Goal: Communication & Community: Connect with others

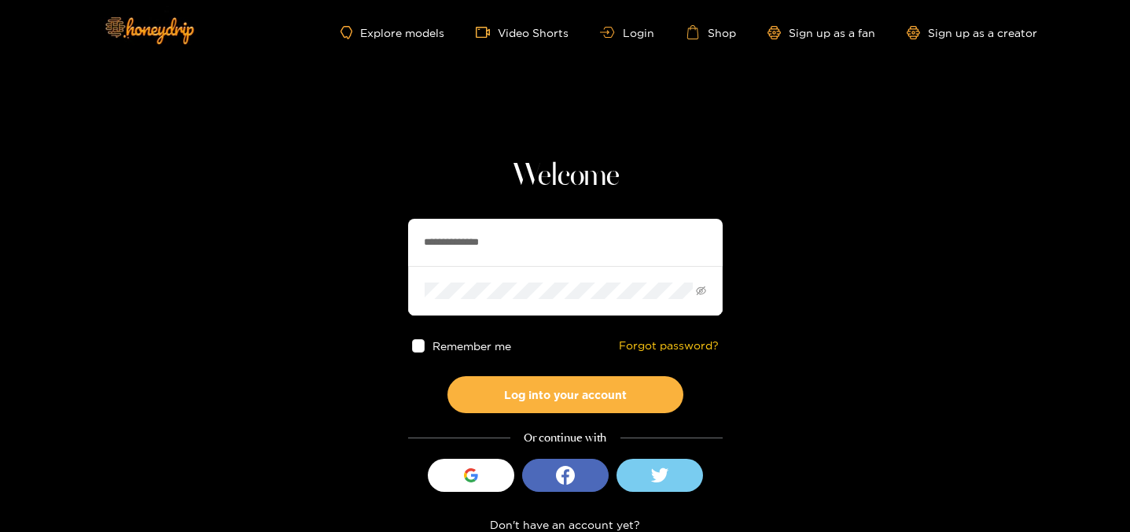
scroll to position [28, 0]
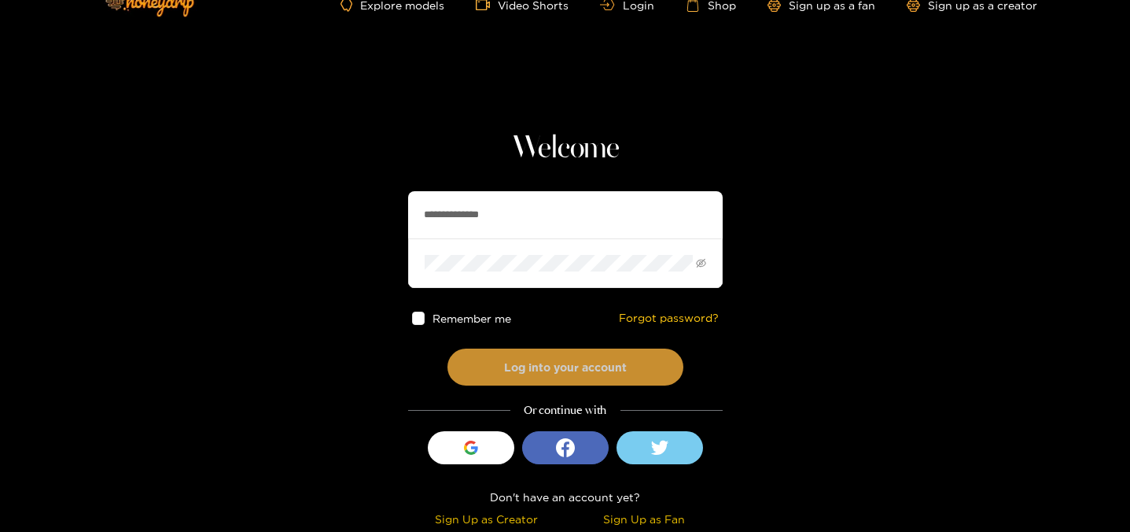
click at [549, 359] on button "Log into your account" at bounding box center [566, 366] width 236 height 37
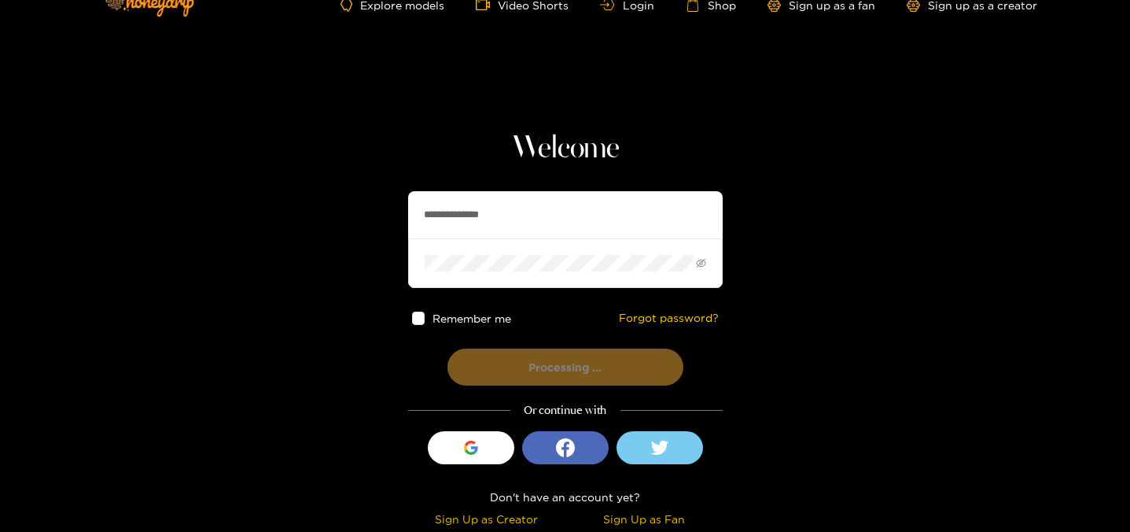
scroll to position [0, 0]
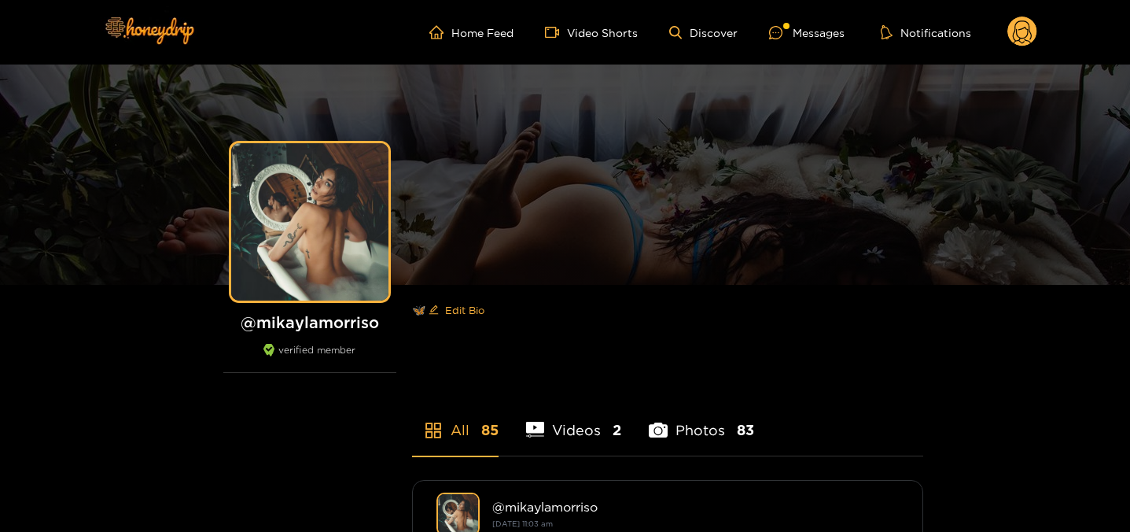
click at [778, 44] on ul "Home Feed Video Shorts Discover Messages Notifications" at bounding box center [734, 32] width 608 height 31
click at [797, 31] on div "Messages" at bounding box center [807, 33] width 76 height 18
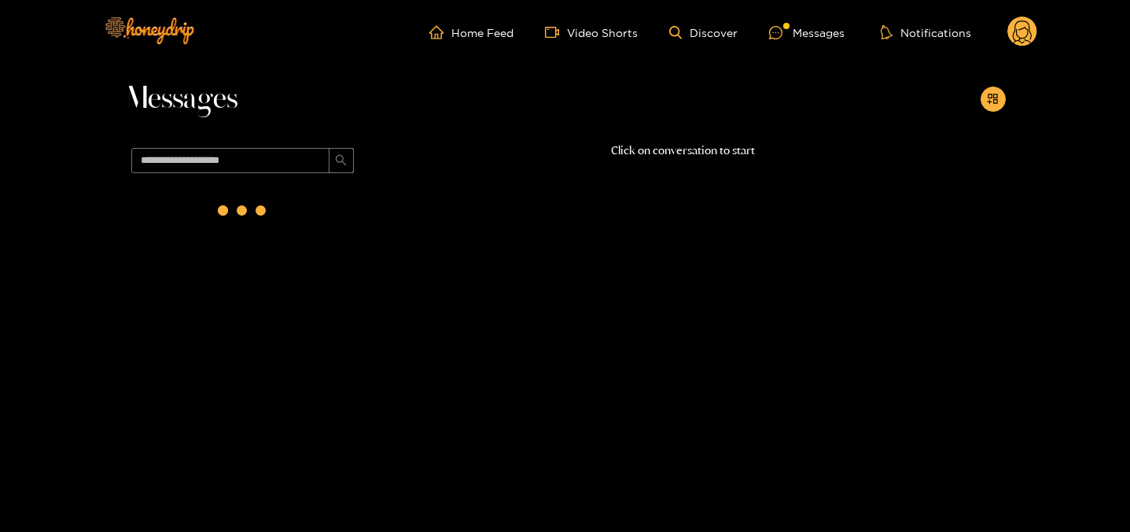
click at [253, 228] on div at bounding box center [243, 210] width 63 height 63
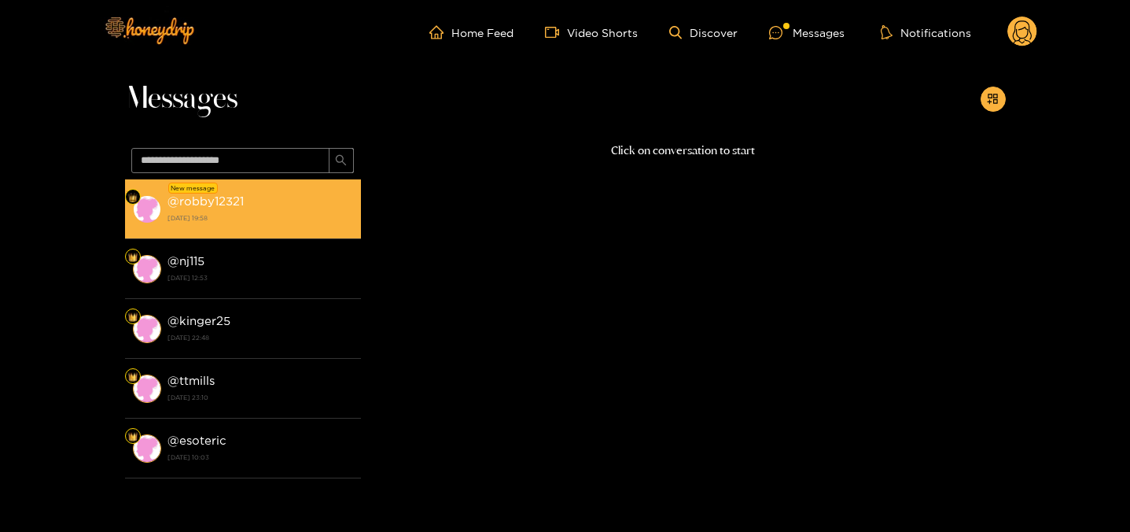
click at [267, 223] on strong "[DATE] 19:58" at bounding box center [261, 218] width 186 height 14
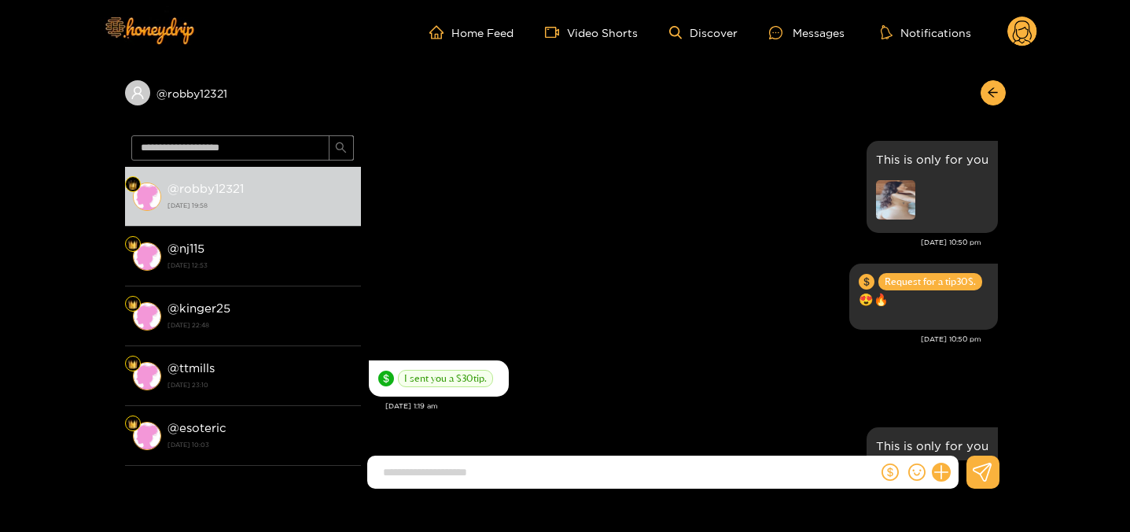
click at [496, 471] on input at bounding box center [626, 472] width 503 height 26
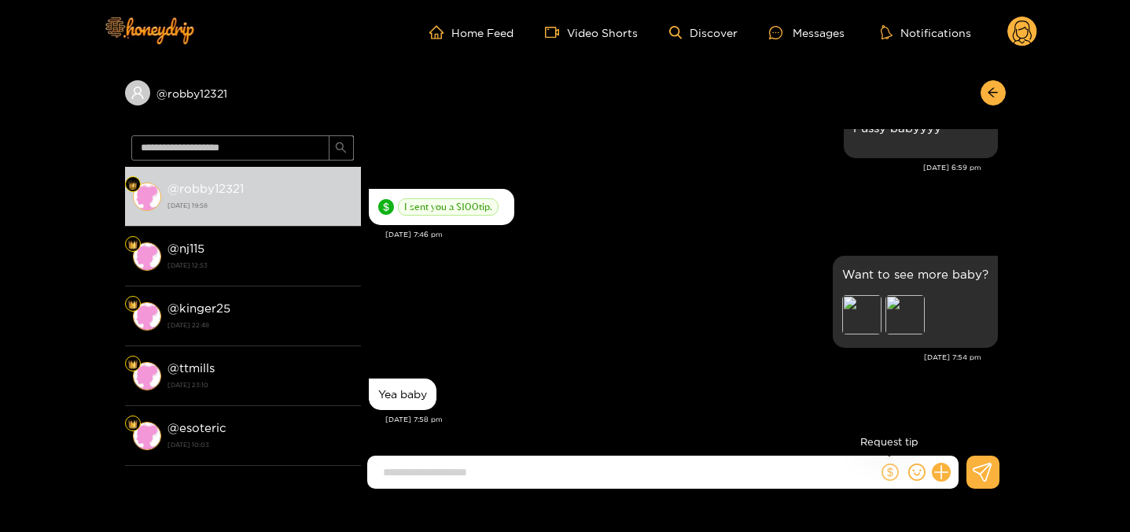
click at [892, 472] on icon "dollar" at bounding box center [890, 471] width 17 height 17
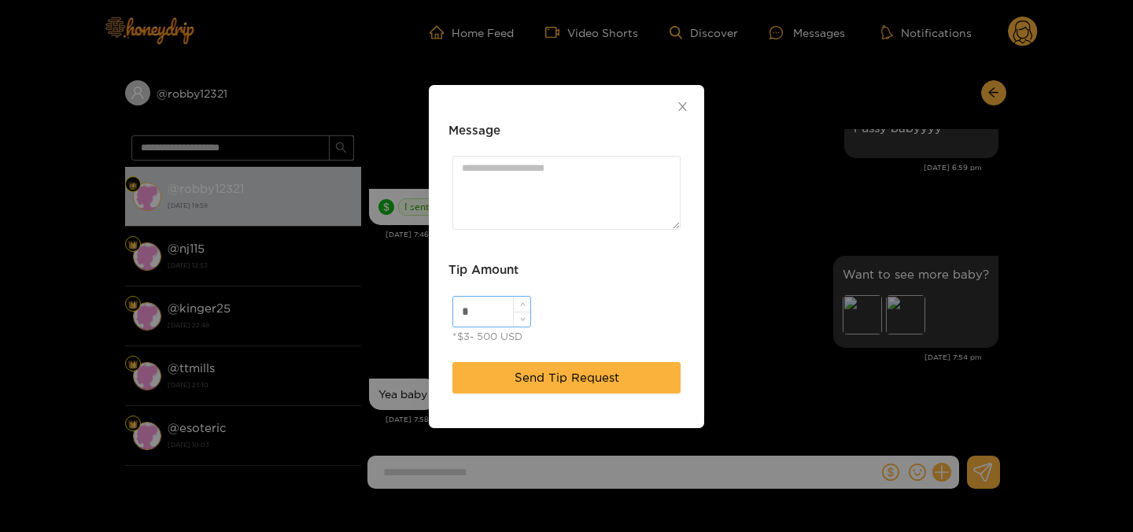
click at [492, 323] on input "*" at bounding box center [491, 312] width 77 height 30
type input "***"
click at [531, 155] on div at bounding box center [566, 192] width 236 height 81
click at [531, 156] on textarea "Message" at bounding box center [566, 192] width 228 height 73
type textarea "**********"
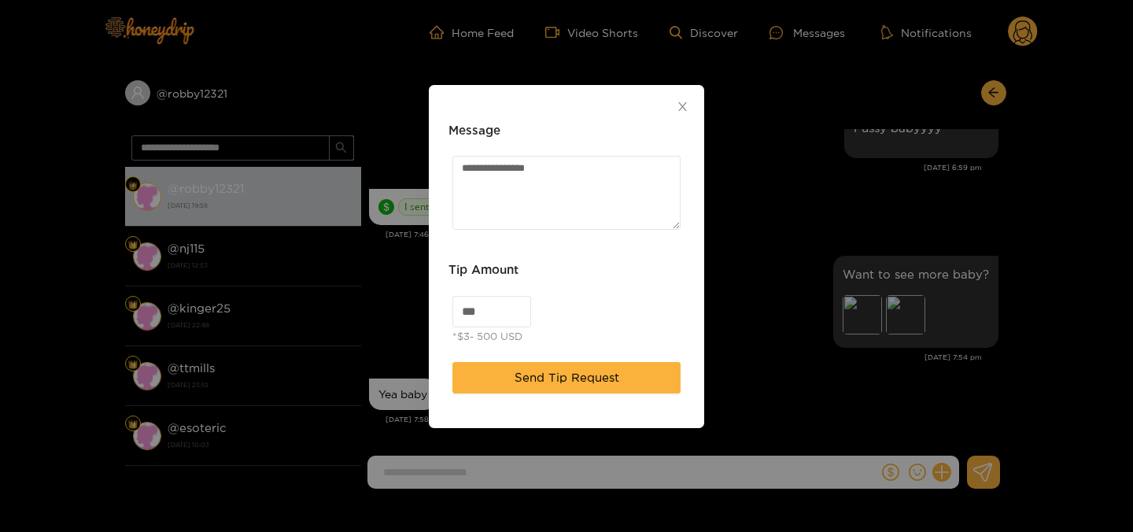
click at [527, 393] on div "Send Tip Request" at bounding box center [566, 377] width 236 height 39
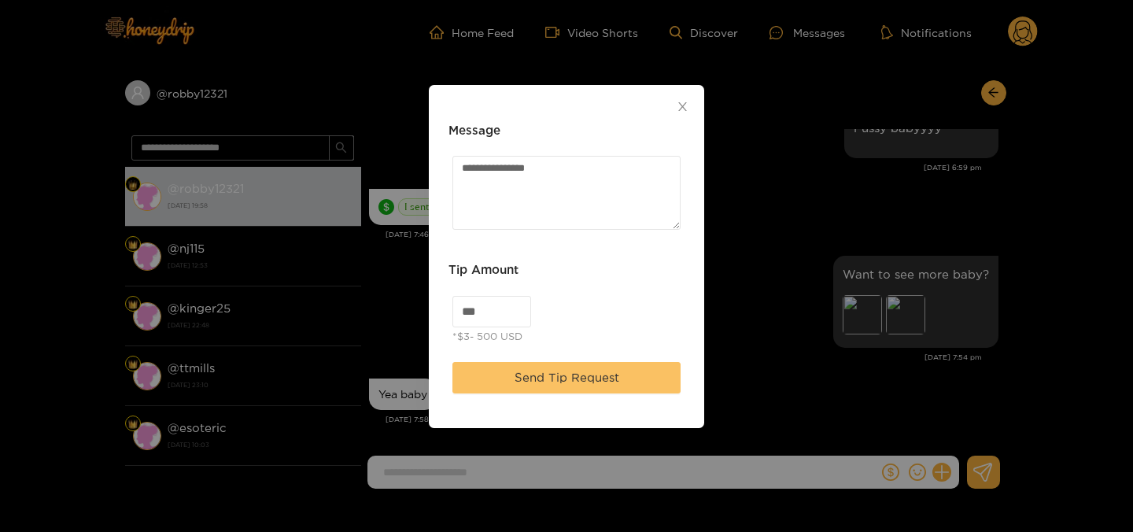
click at [518, 389] on button "Send Tip Request" at bounding box center [566, 377] width 228 height 31
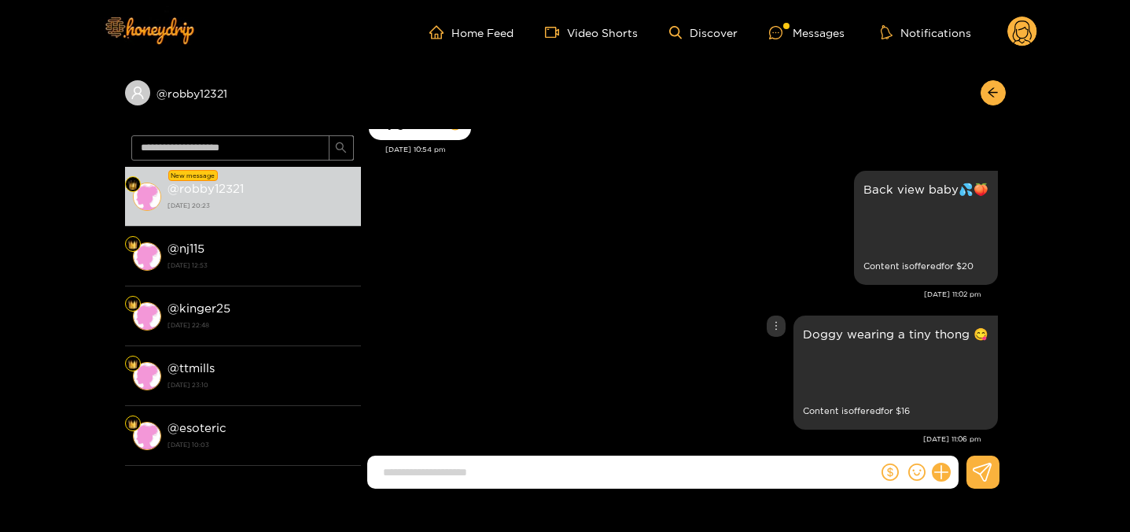
scroll to position [6478, 0]
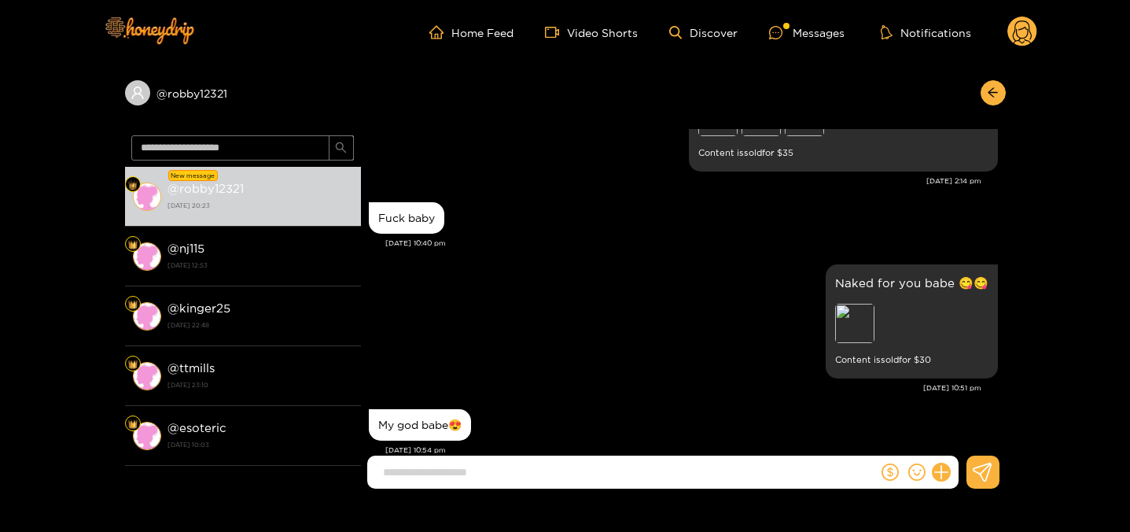
click at [873, 511] on div "Preview" at bounding box center [883, 530] width 39 height 39
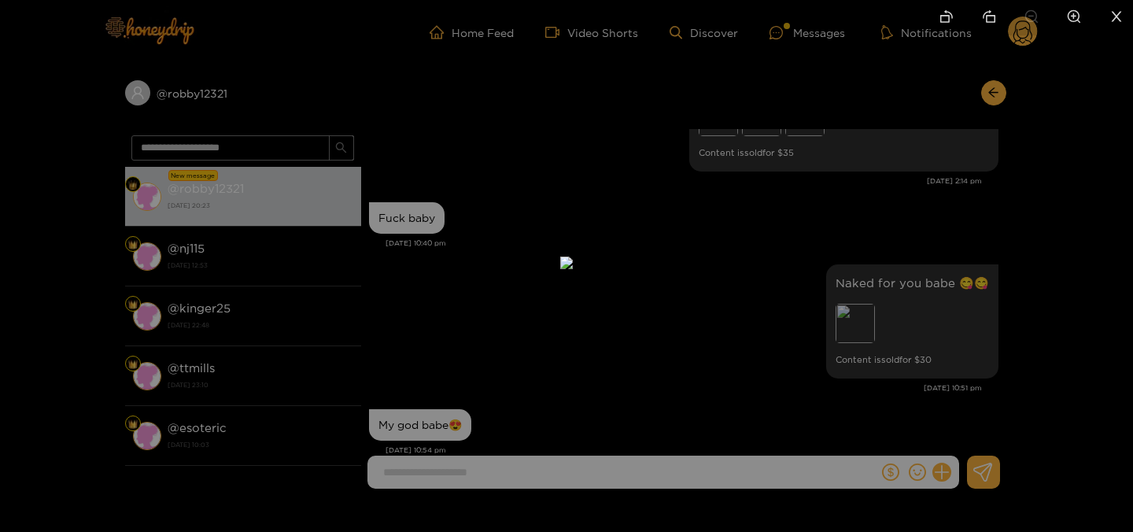
click at [894, 242] on div at bounding box center [566, 266] width 1133 height 532
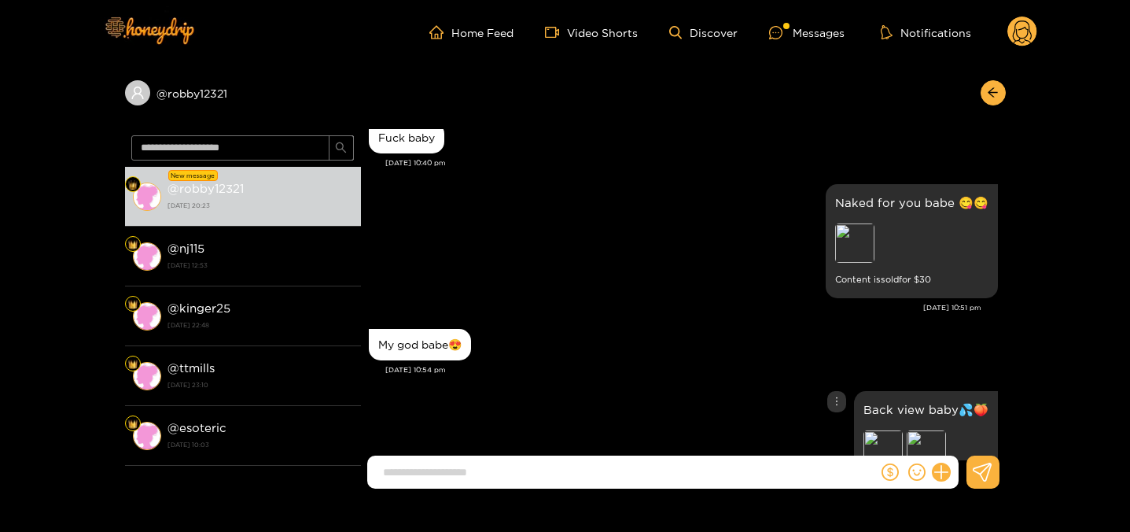
scroll to position [6565, 0]
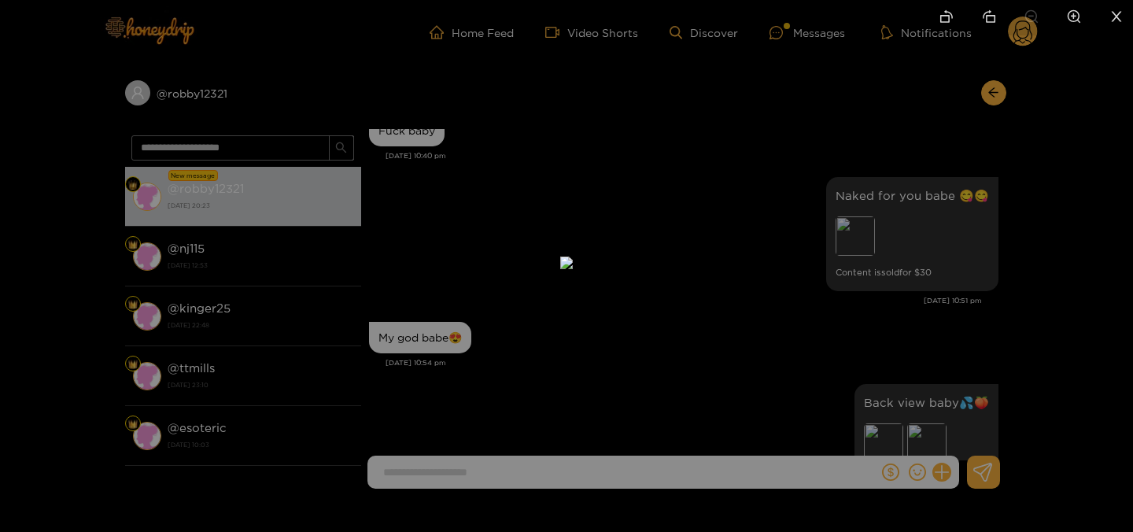
click at [876, 312] on div at bounding box center [566, 266] width 1133 height 532
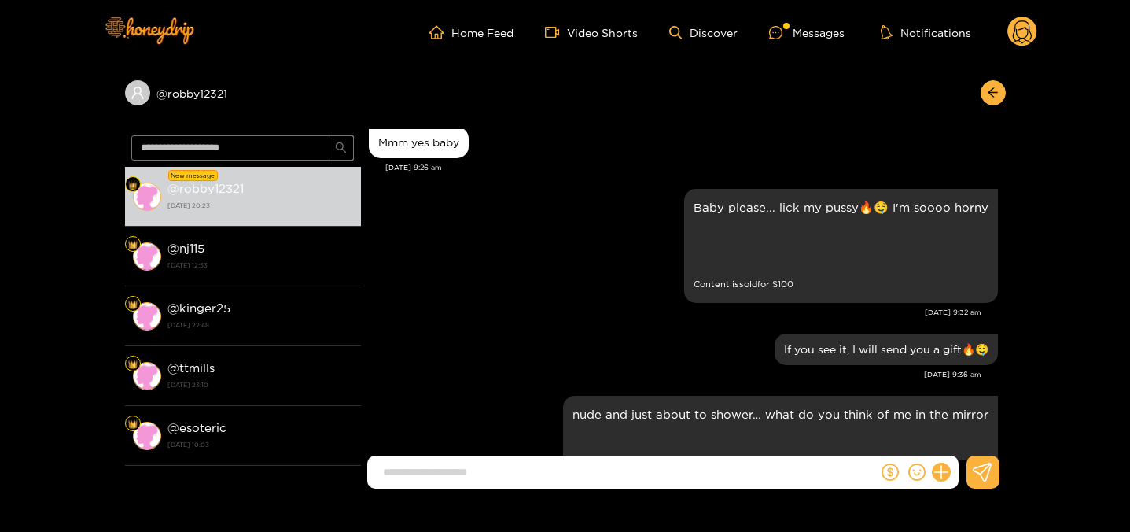
scroll to position [618, 0]
click at [718, 256] on div "Preview" at bounding box center [713, 248] width 39 height 39
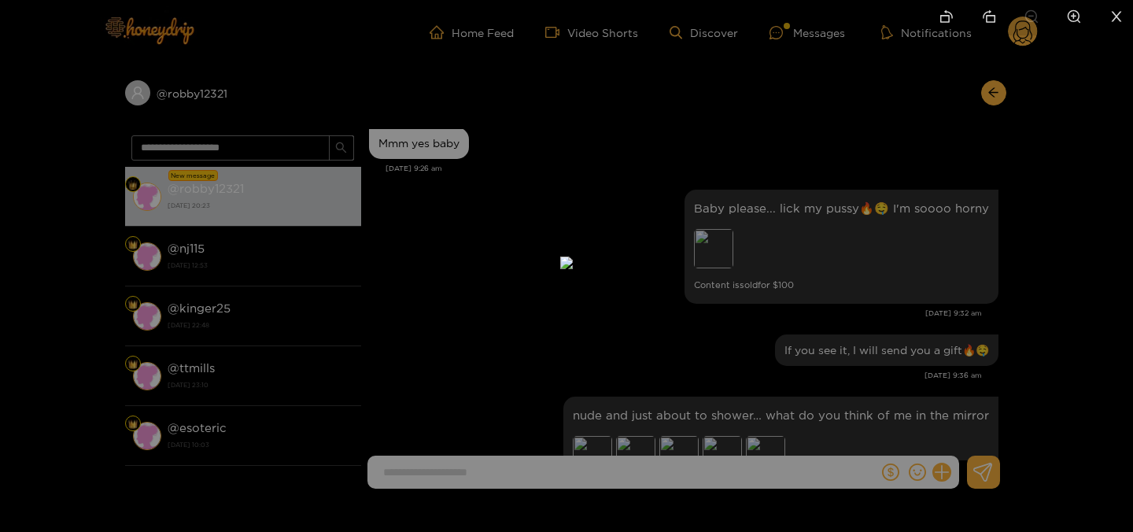
click at [931, 245] on div at bounding box center [566, 266] width 1133 height 532
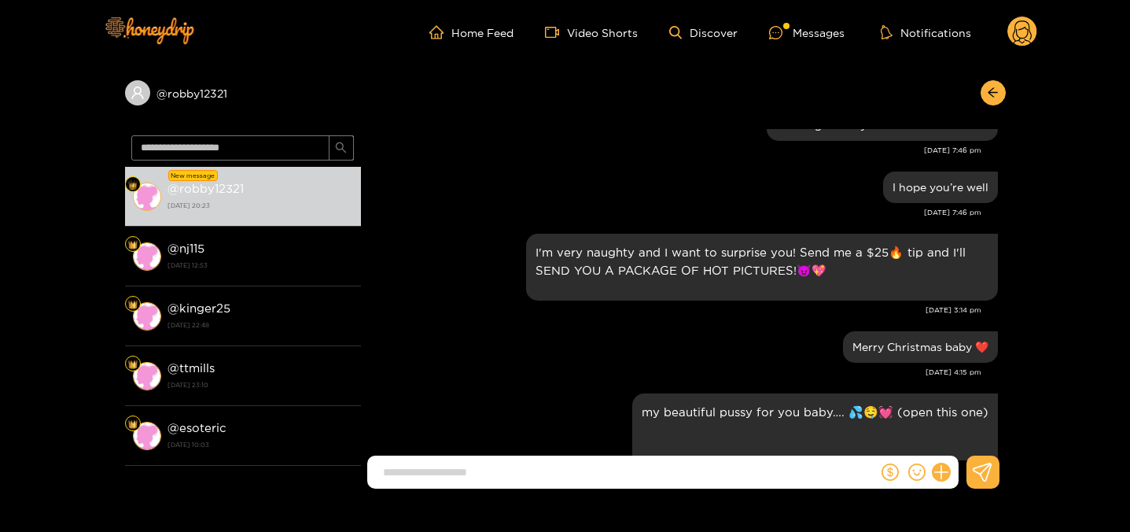
scroll to position [2538, 0]
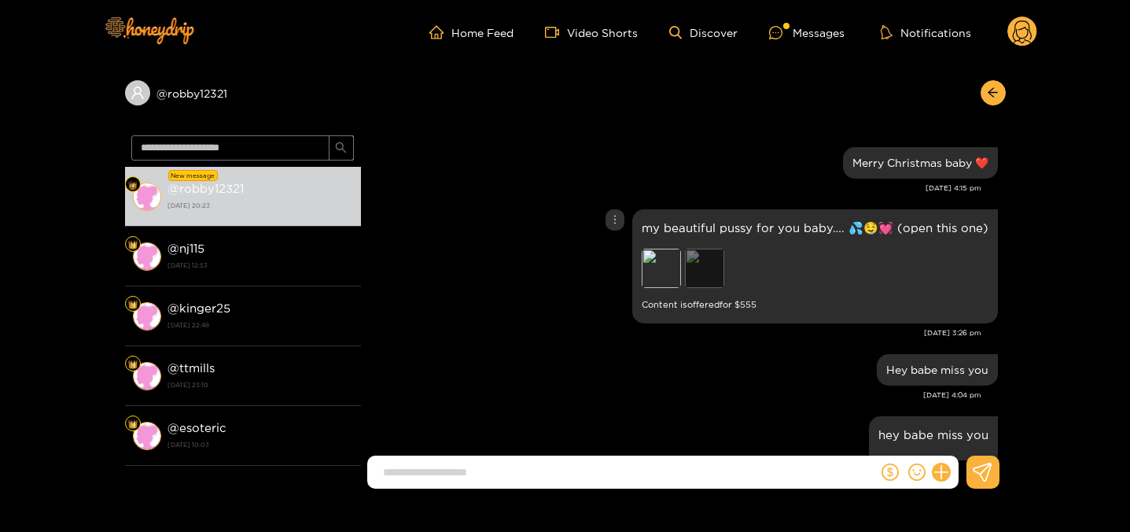
click at [706, 274] on div "Preview" at bounding box center [704, 268] width 39 height 39
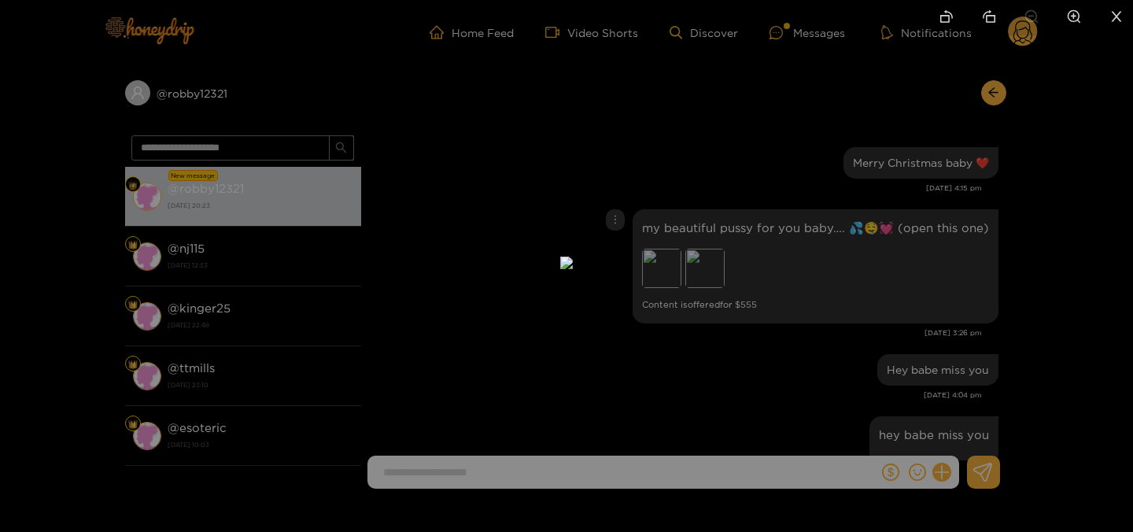
click at [802, 270] on div at bounding box center [566, 266] width 1133 height 532
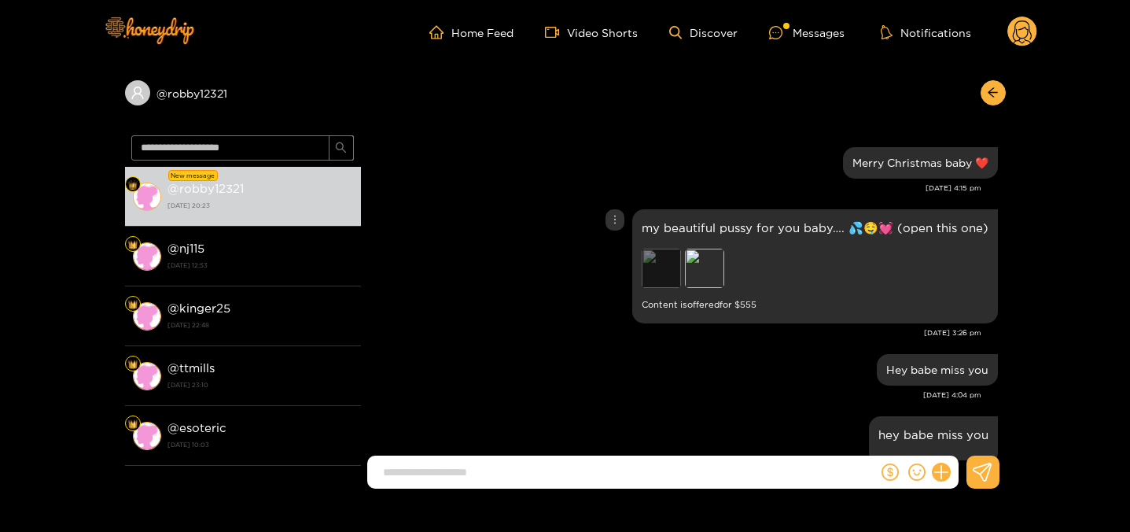
click at [669, 273] on div "Preview" at bounding box center [661, 268] width 39 height 39
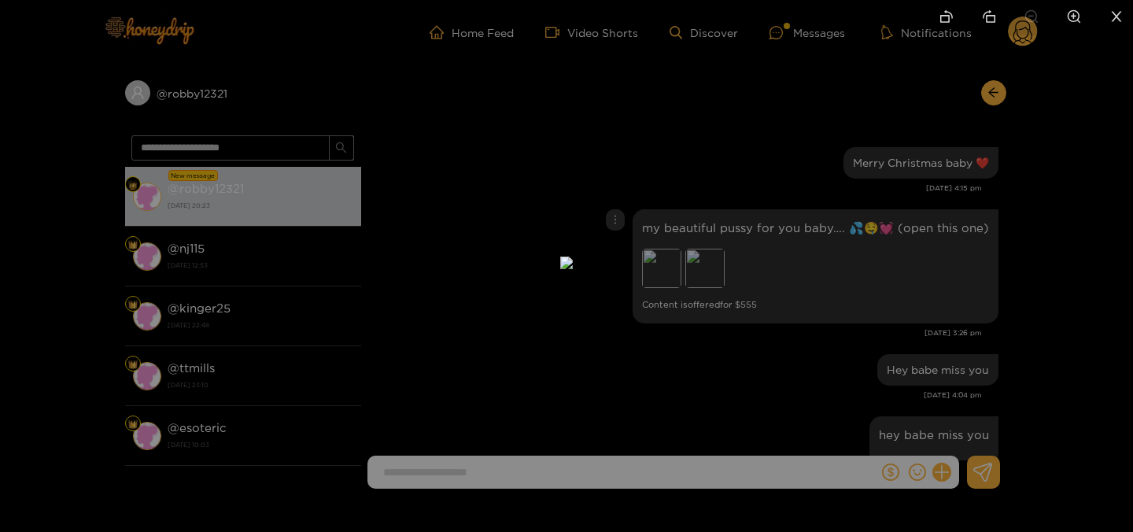
click at [860, 297] on div at bounding box center [566, 266] width 1133 height 532
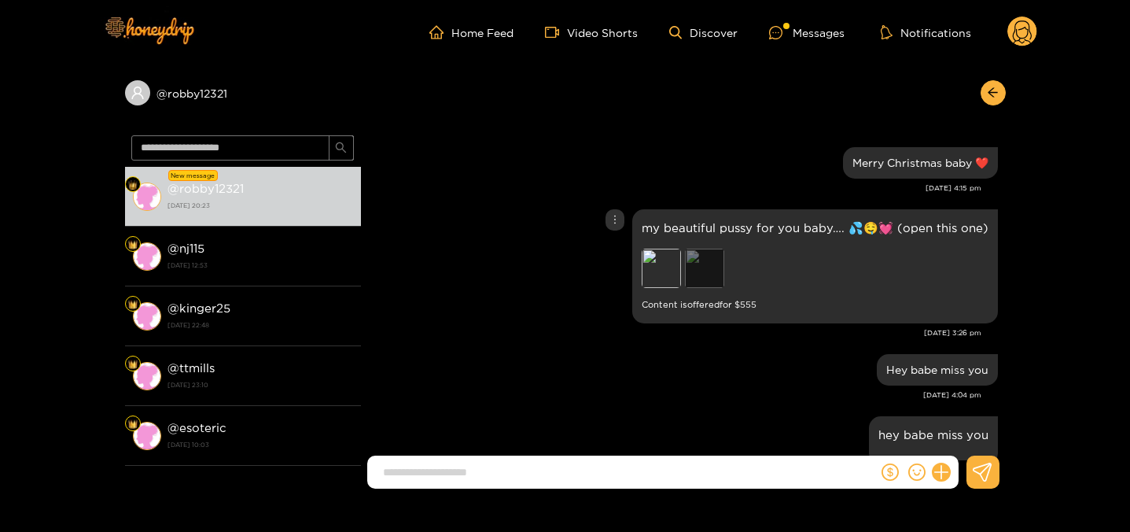
click at [715, 271] on div "Preview" at bounding box center [704, 268] width 39 height 39
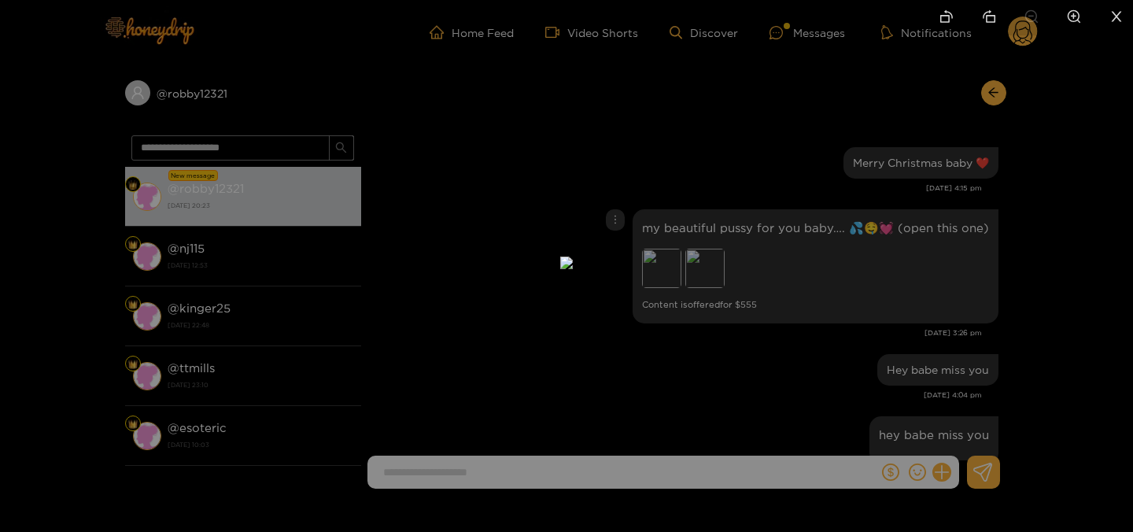
click at [889, 268] on div at bounding box center [566, 266] width 1133 height 532
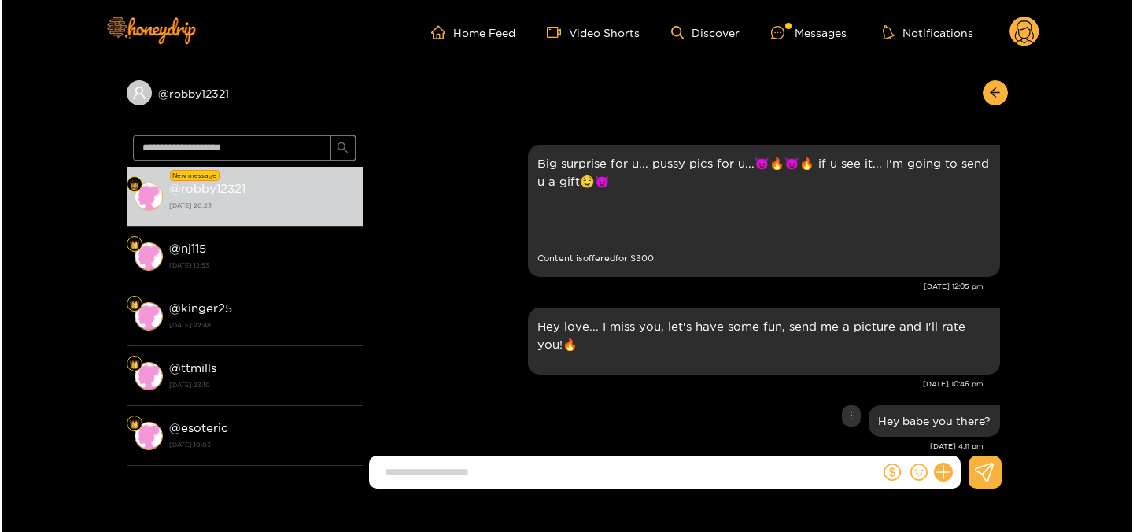
scroll to position [2130, 0]
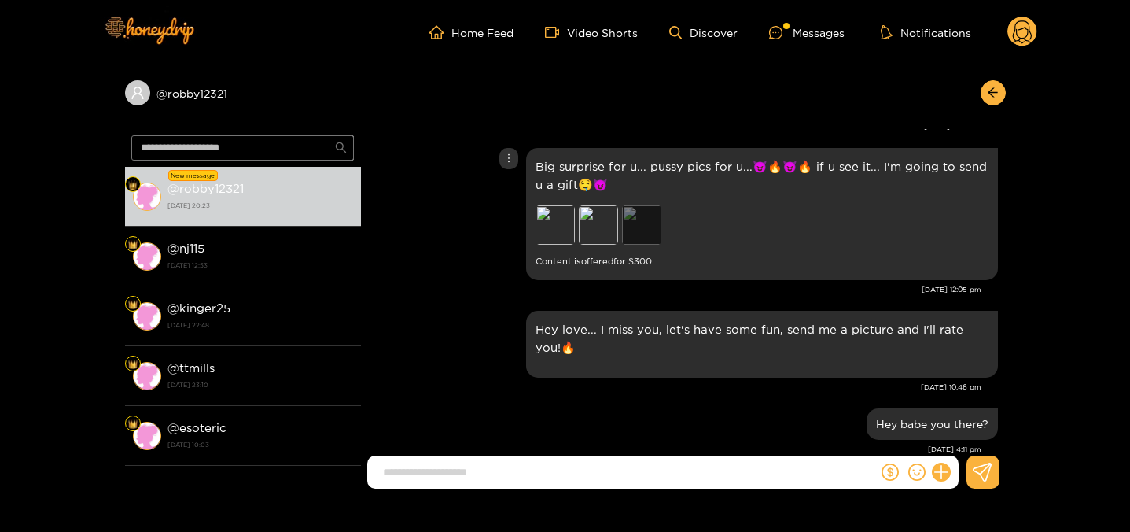
click at [633, 205] on div "Preview" at bounding box center [641, 224] width 39 height 39
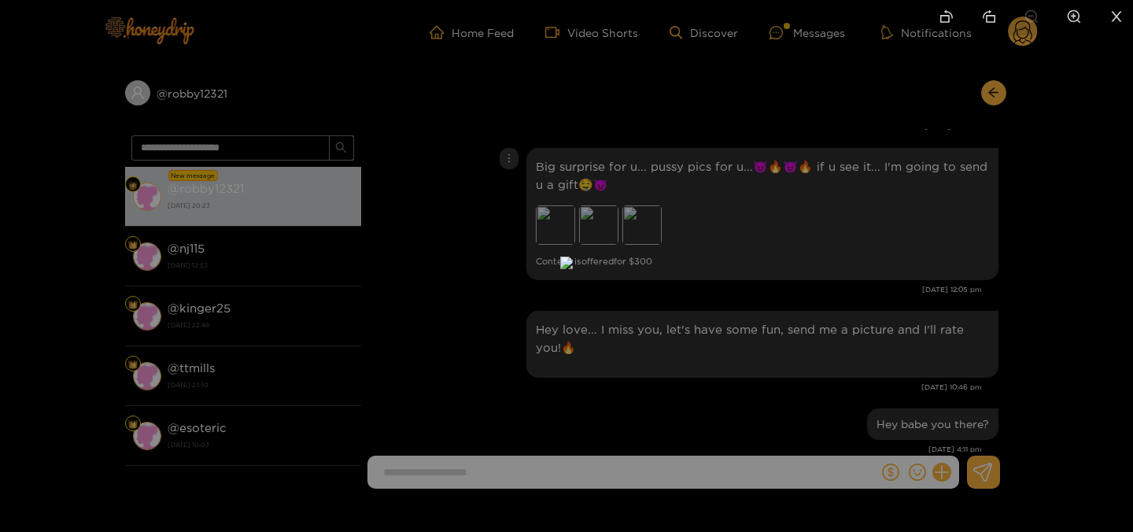
click at [875, 263] on div at bounding box center [566, 266] width 1133 height 532
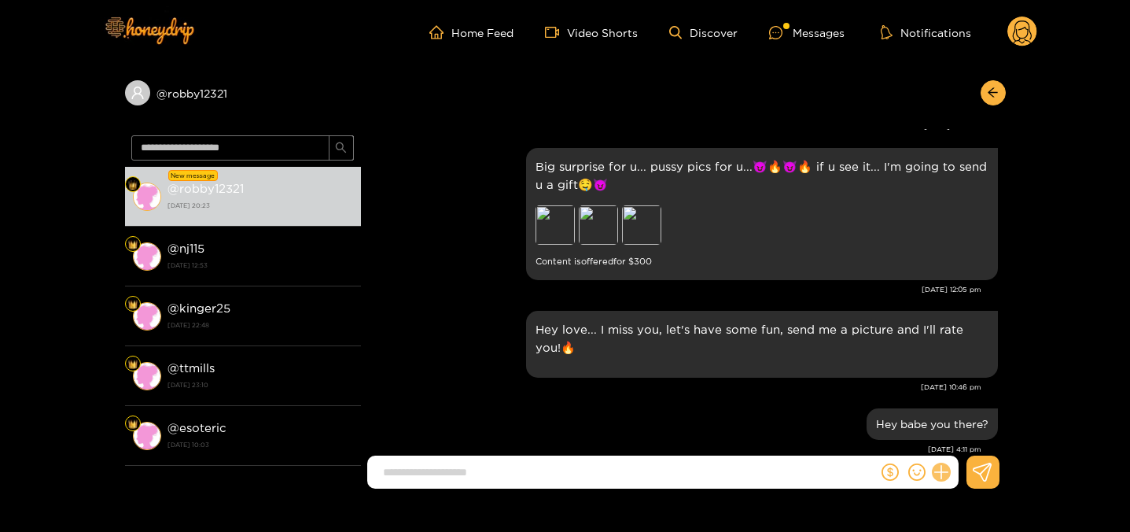
click at [932, 470] on icon at bounding box center [941, 472] width 18 height 18
click at [964, 430] on icon at bounding box center [970, 433] width 15 height 15
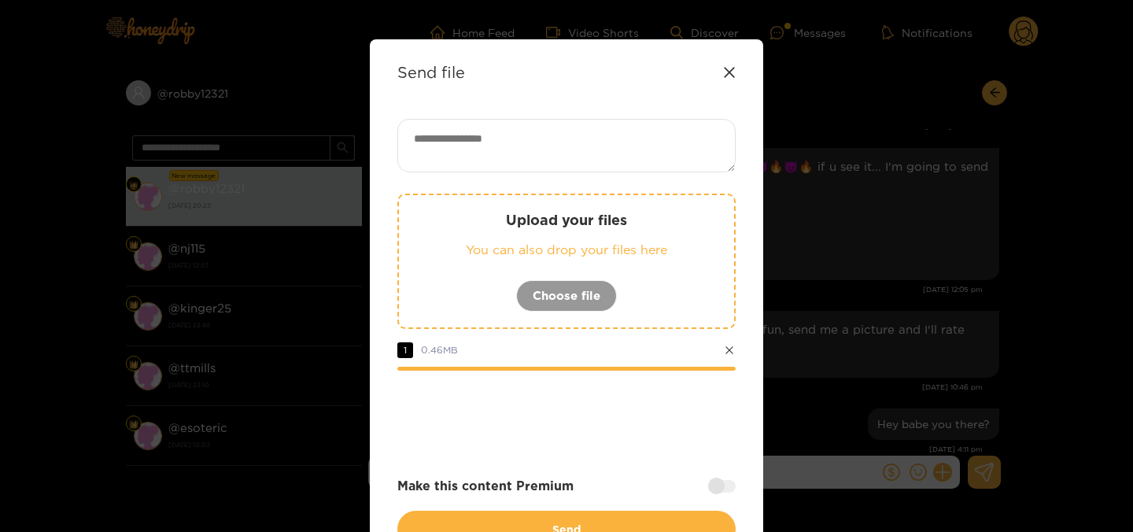
click at [593, 136] on textarea at bounding box center [566, 145] width 338 height 53
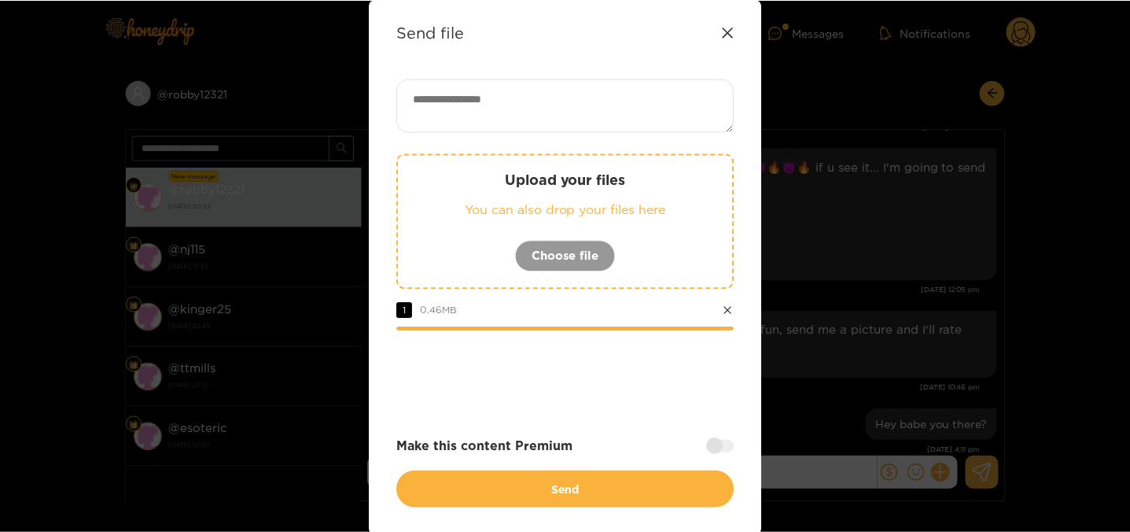
scroll to position [42, 0]
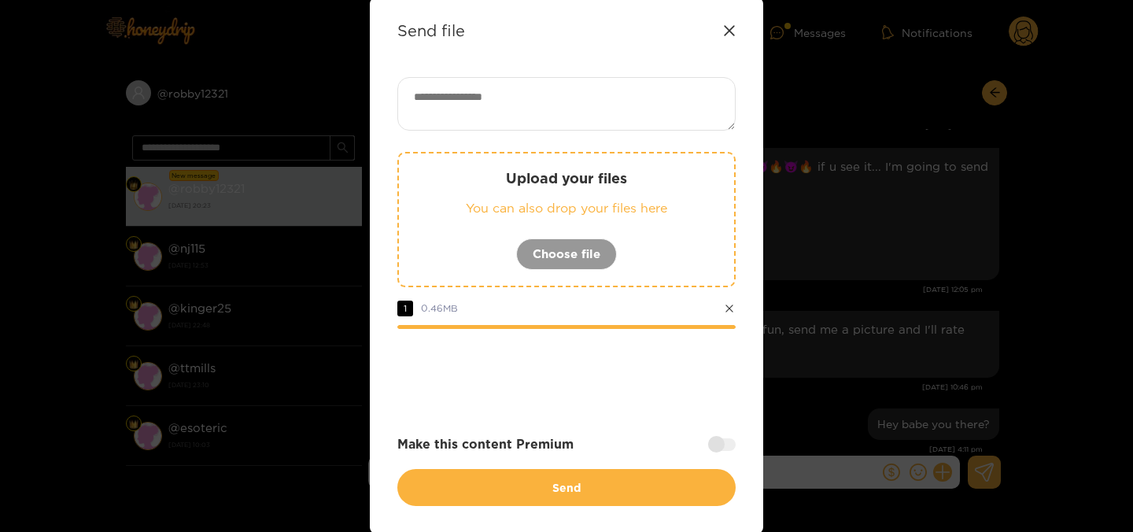
click at [518, 95] on textarea at bounding box center [566, 103] width 338 height 53
type textarea "*"
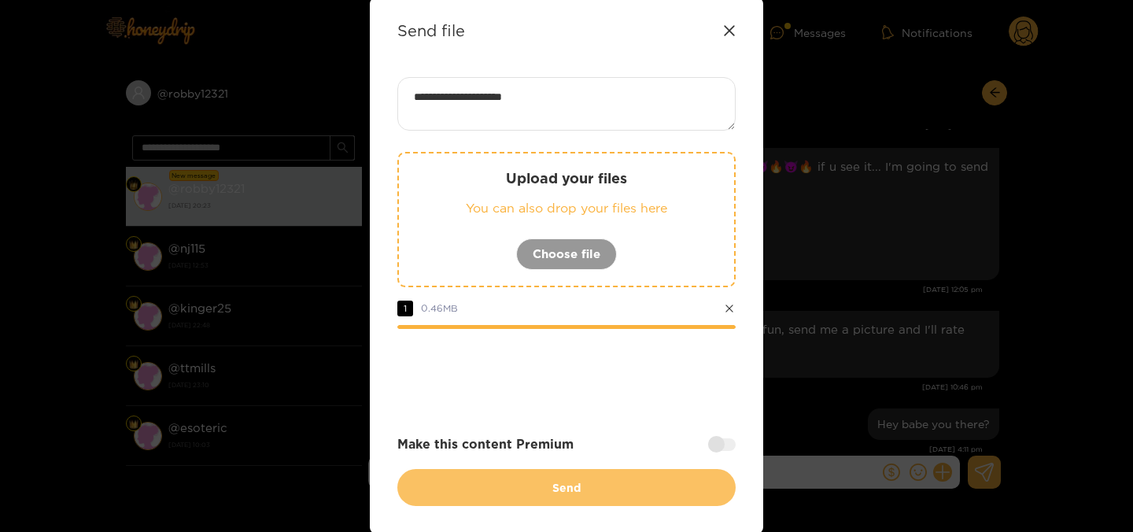
type textarea "**********"
click at [544, 485] on button "Send" at bounding box center [566, 487] width 338 height 37
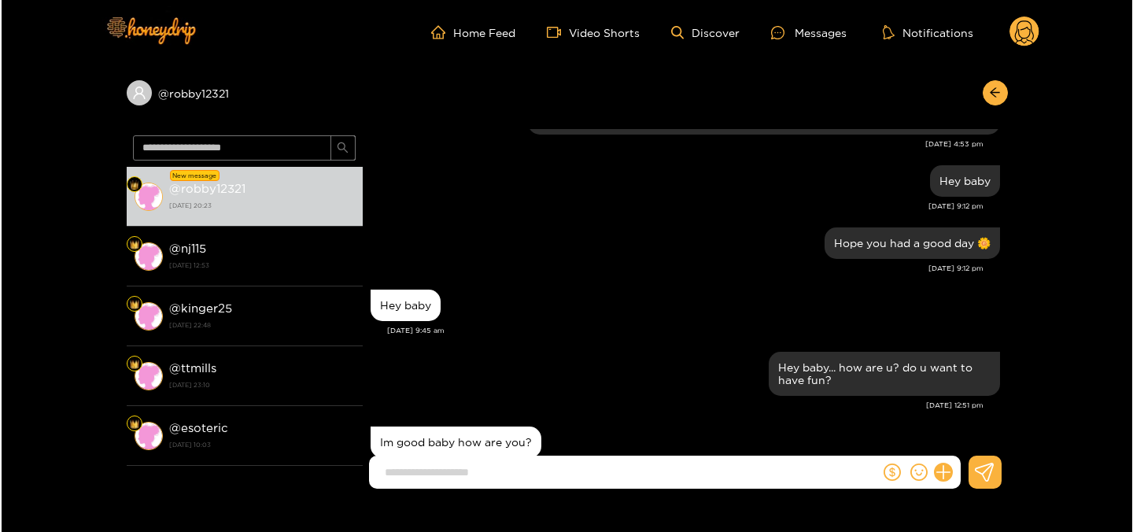
scroll to position [24156, 0]
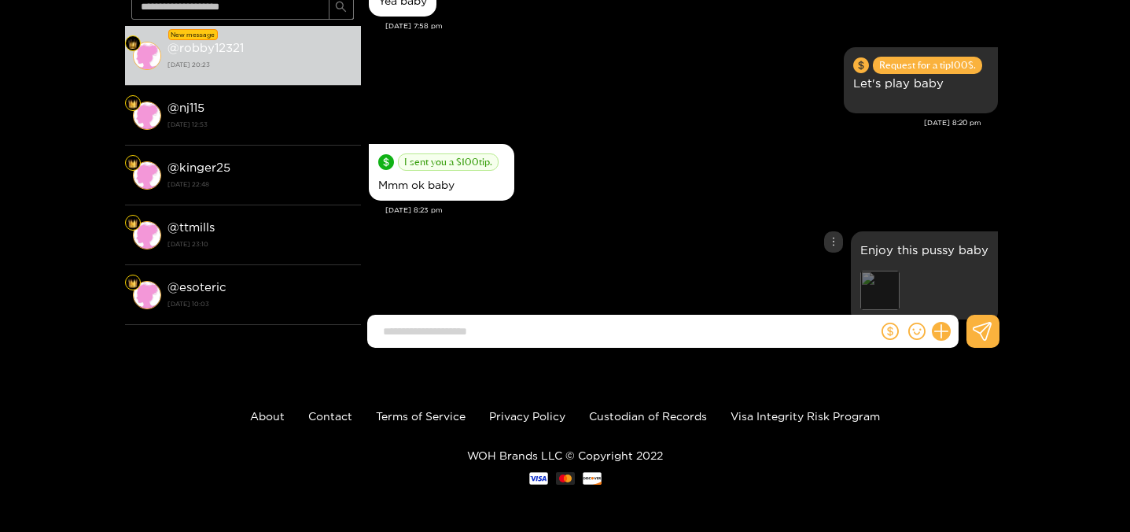
click at [880, 271] on div "Preview" at bounding box center [880, 290] width 39 height 39
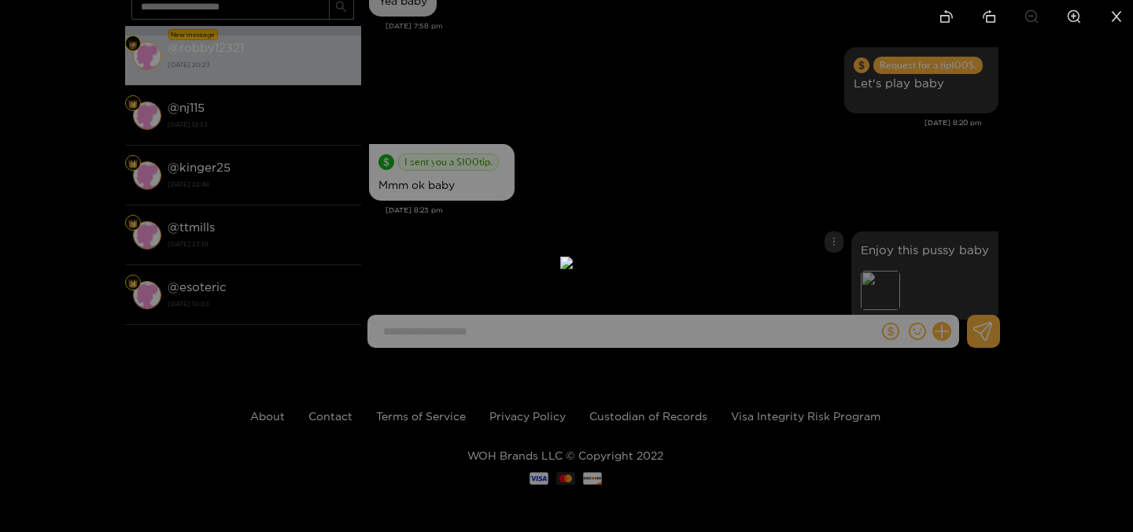
click at [968, 214] on div at bounding box center [566, 266] width 1133 height 532
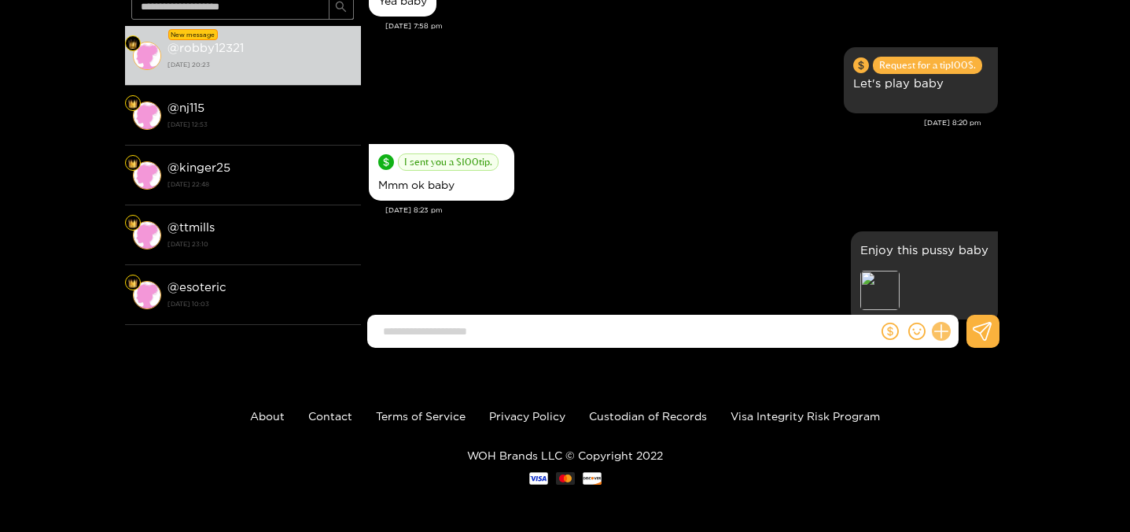
click at [946, 333] on icon at bounding box center [941, 332] width 18 height 18
click at [953, 306] on button at bounding box center [970, 292] width 55 height 35
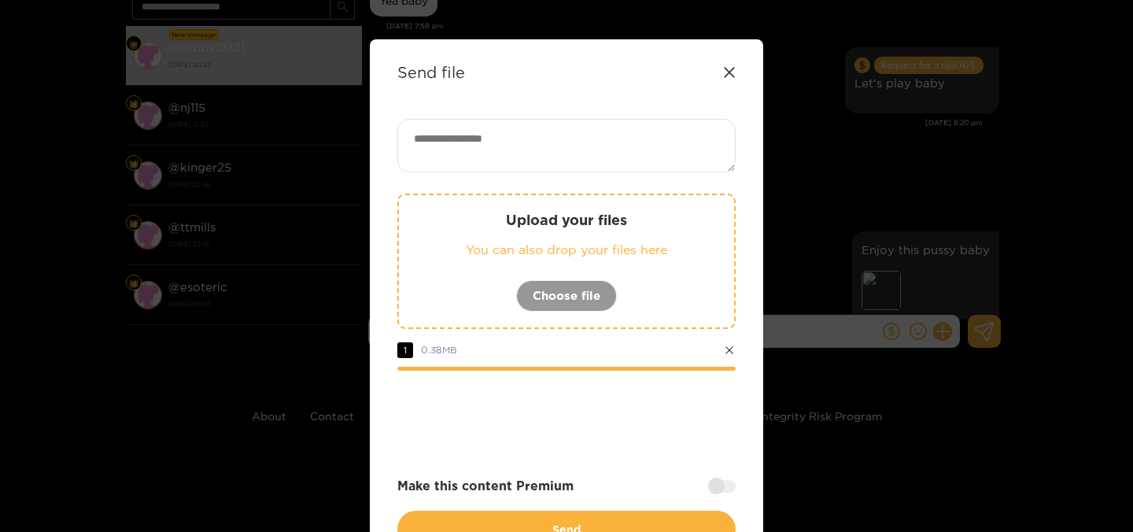
click at [546, 124] on textarea at bounding box center [566, 145] width 338 height 53
type textarea "**********"
click at [528, 414] on div at bounding box center [566, 413] width 338 height 63
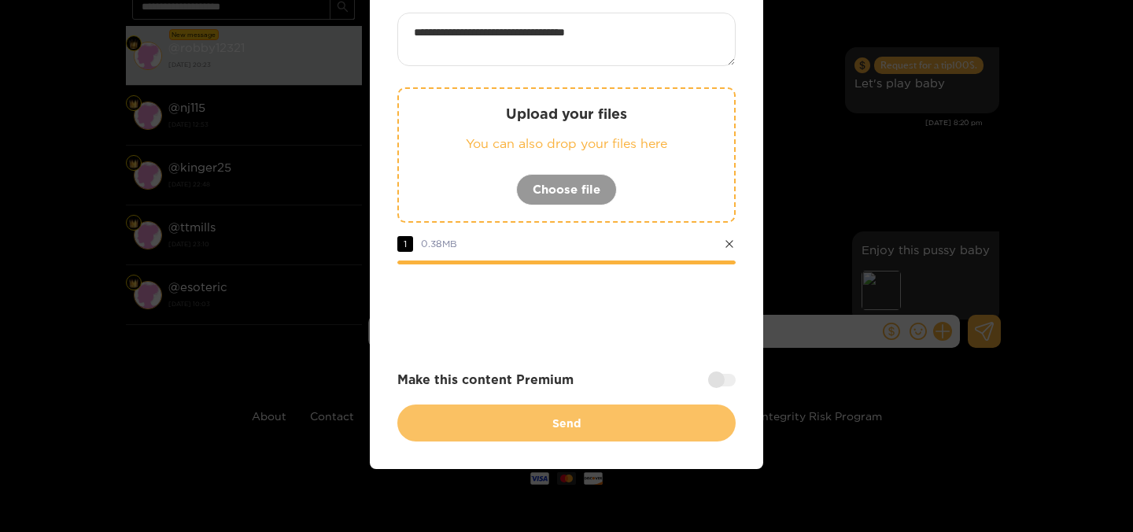
click at [567, 426] on button "Send" at bounding box center [566, 422] width 338 height 37
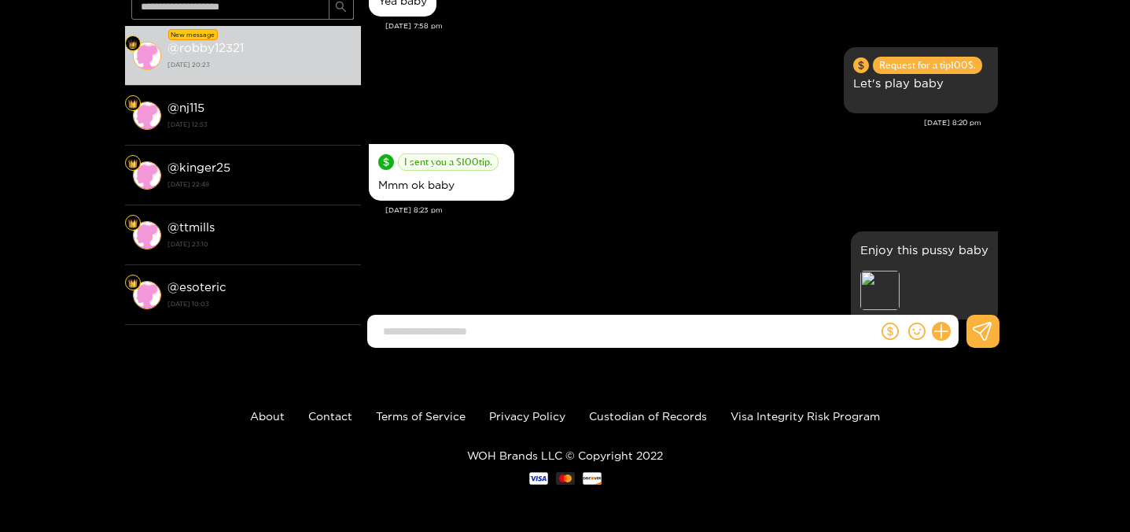
scroll to position [24279, 0]
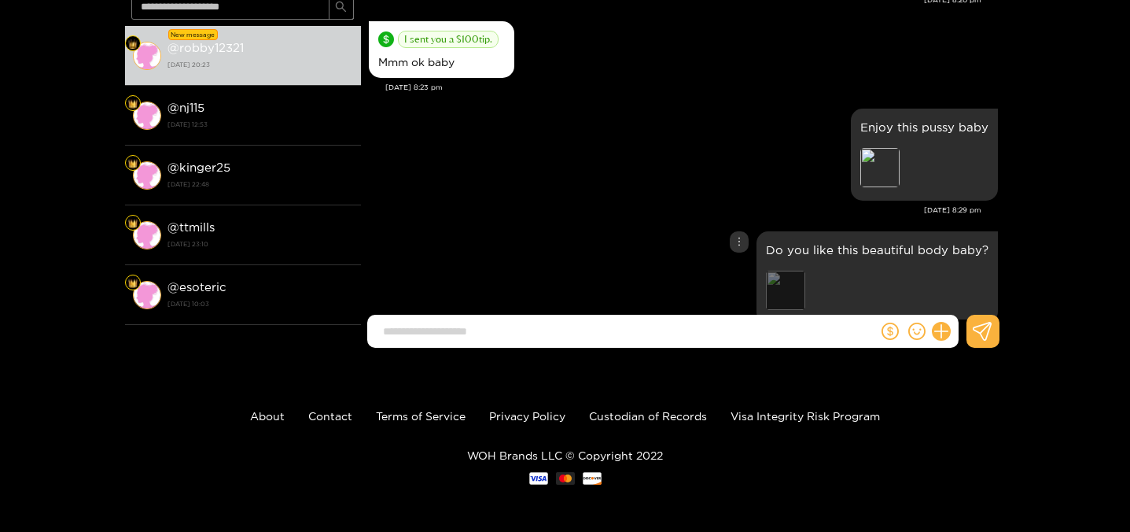
click at [795, 271] on div "Preview" at bounding box center [785, 290] width 39 height 39
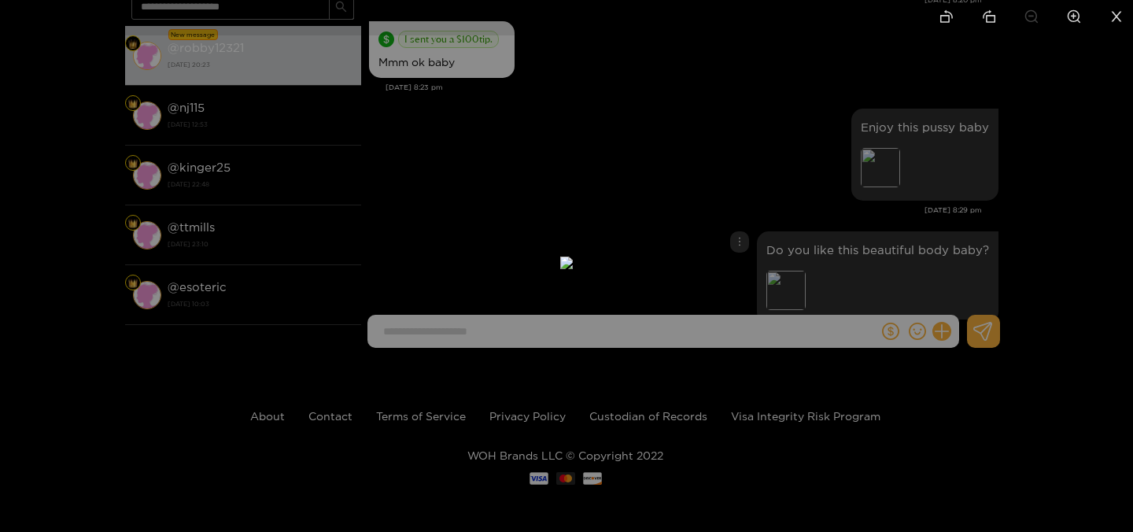
click at [932, 146] on div at bounding box center [566, 266] width 1133 height 532
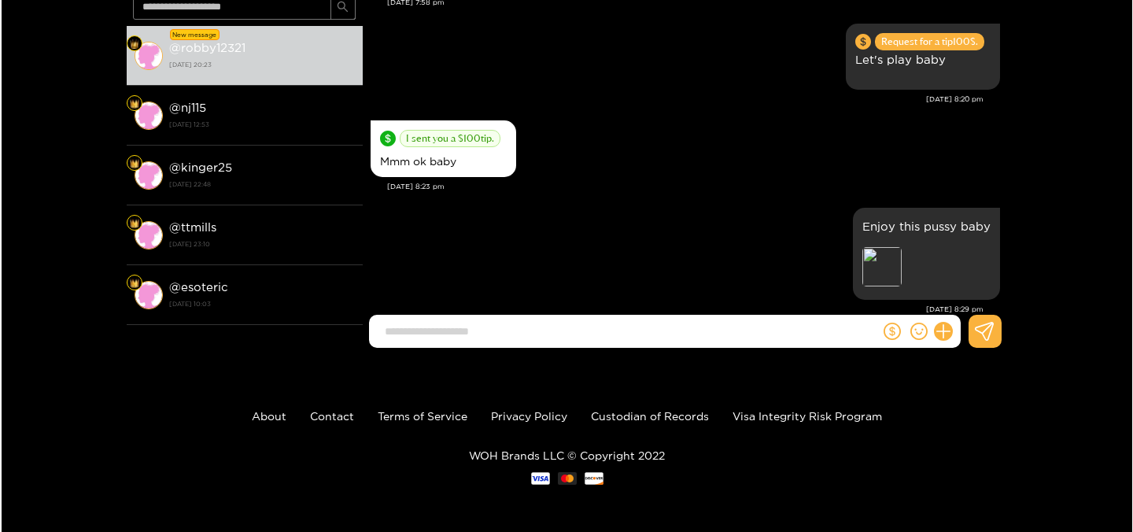
scroll to position [24223, 0]
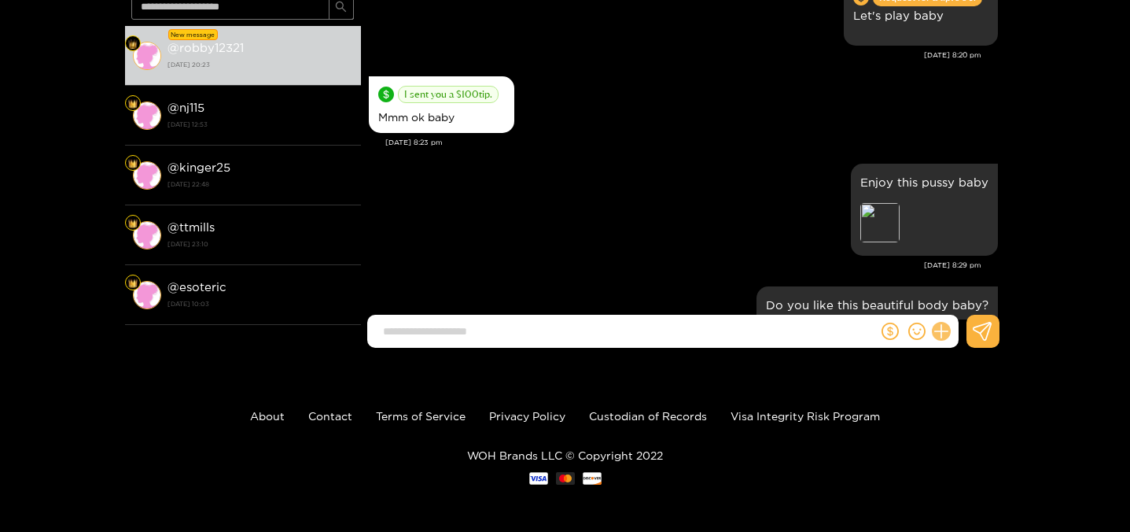
click at [940, 328] on icon at bounding box center [941, 332] width 18 height 18
click at [957, 308] on button at bounding box center [970, 292] width 55 height 35
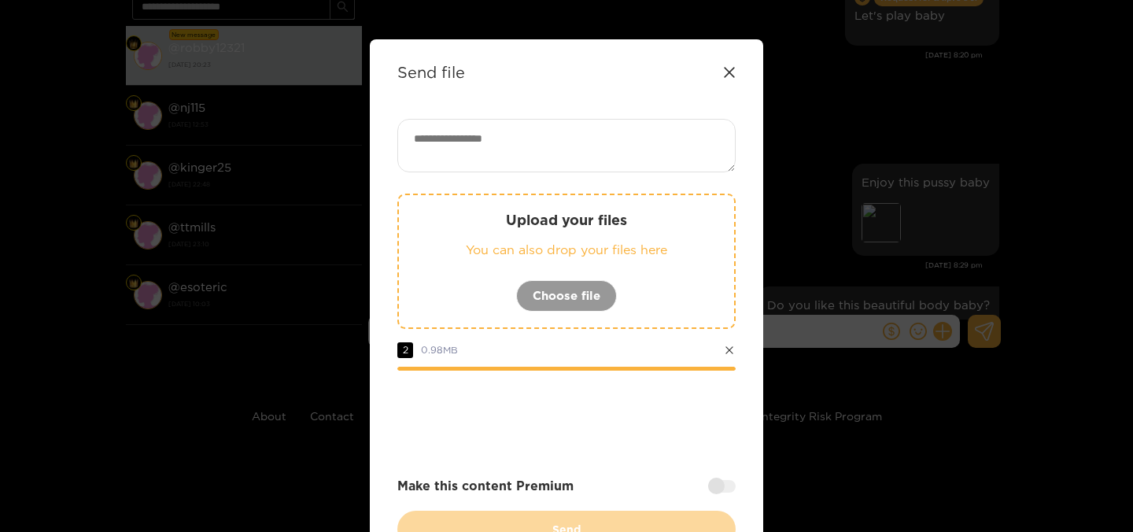
click at [574, 140] on textarea at bounding box center [566, 145] width 338 height 53
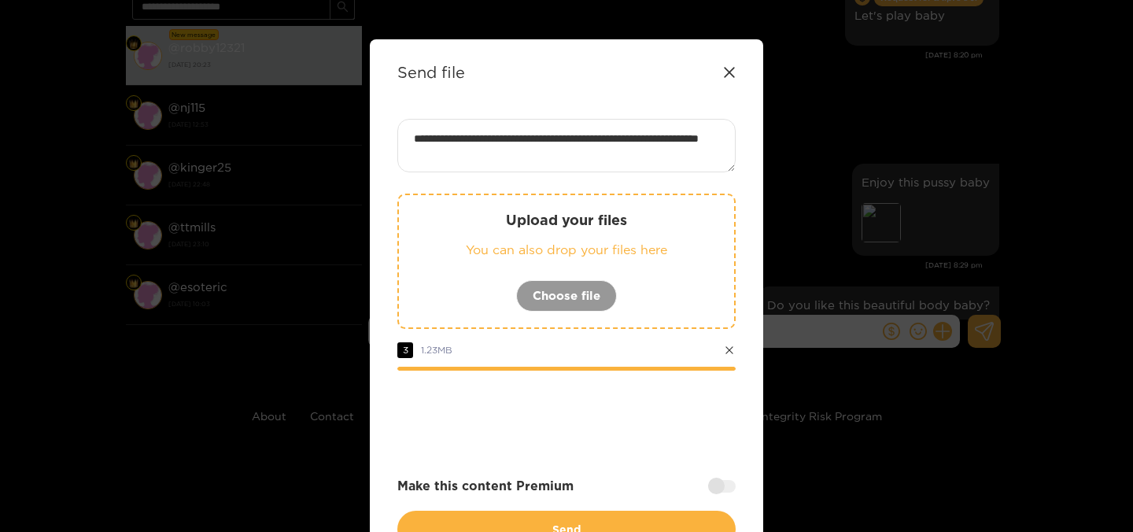
type textarea "**********"
click at [732, 492] on div "Make this content Premium" at bounding box center [566, 486] width 338 height 18
click at [719, 477] on div "Make this content Premium" at bounding box center [566, 486] width 338 height 18
click at [711, 482] on div at bounding box center [722, 486] width 28 height 13
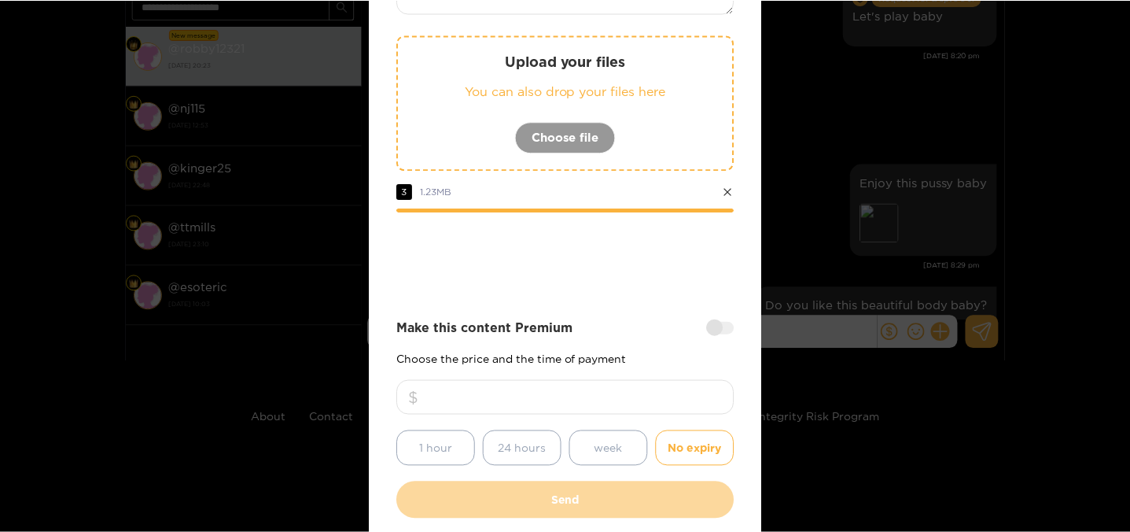
scroll to position [188, 0]
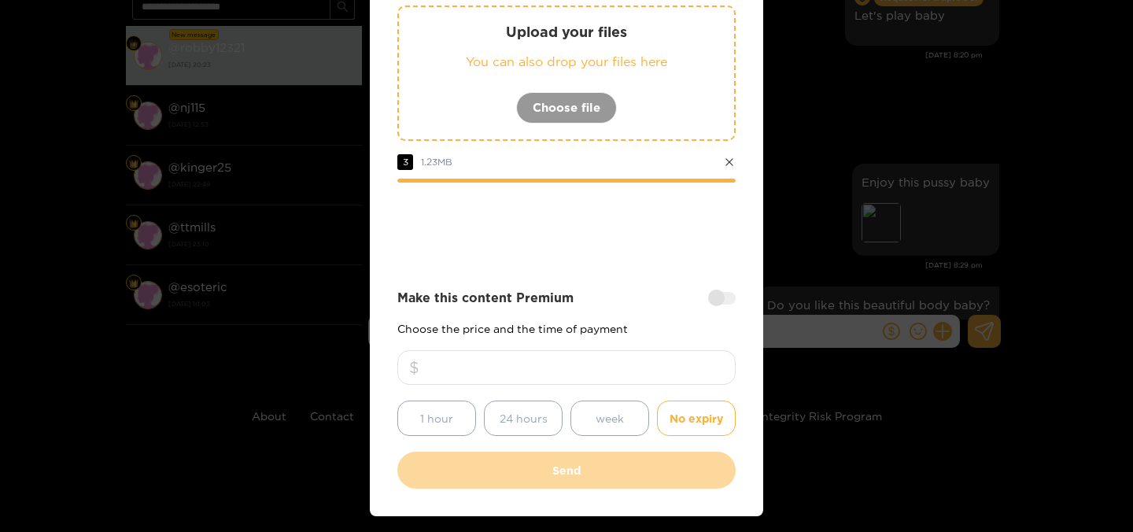
click at [531, 365] on input "number" at bounding box center [566, 367] width 338 height 35
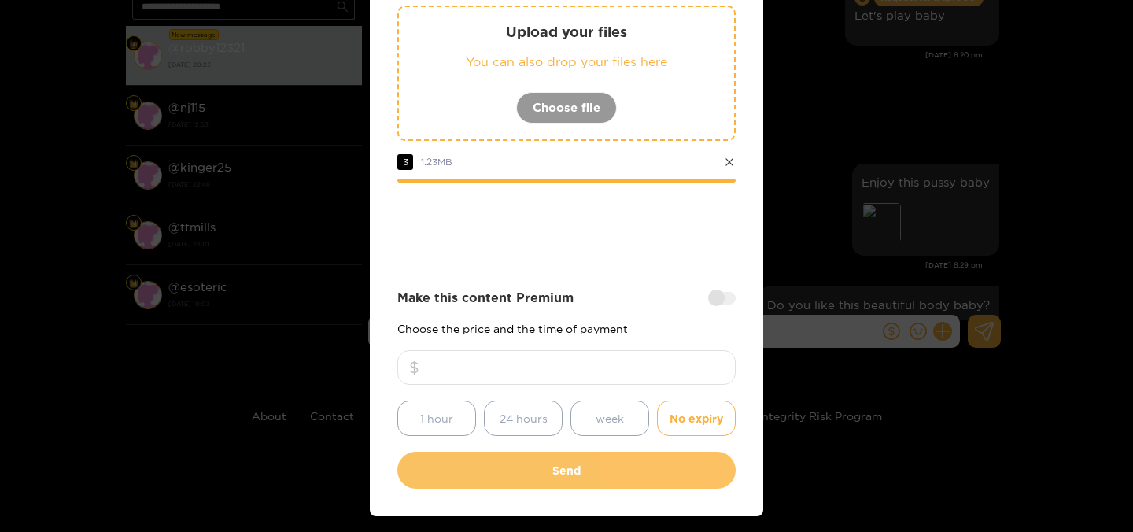
type input "***"
click at [582, 474] on button "Send" at bounding box center [566, 470] width 338 height 37
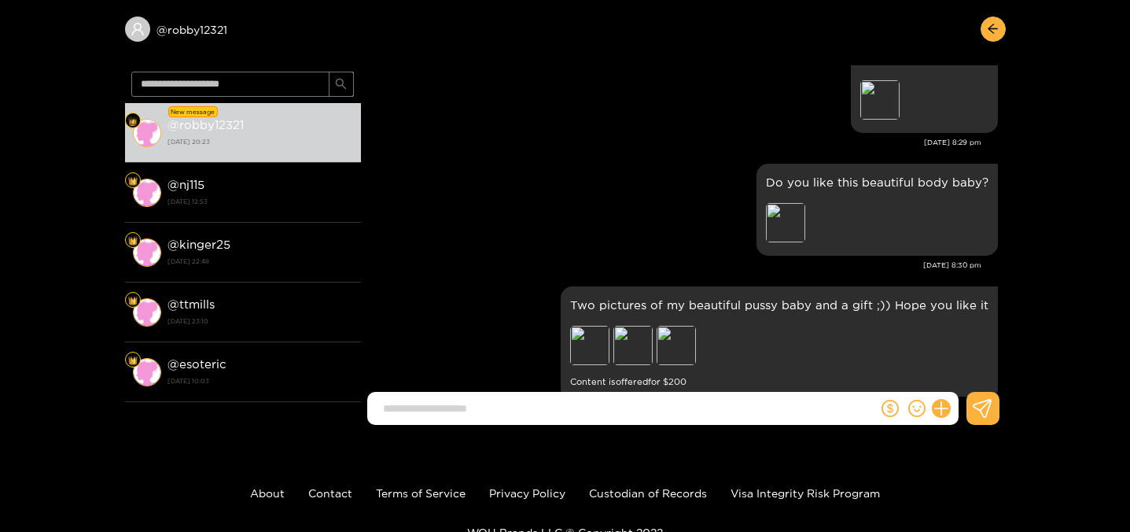
scroll to position [0, 0]
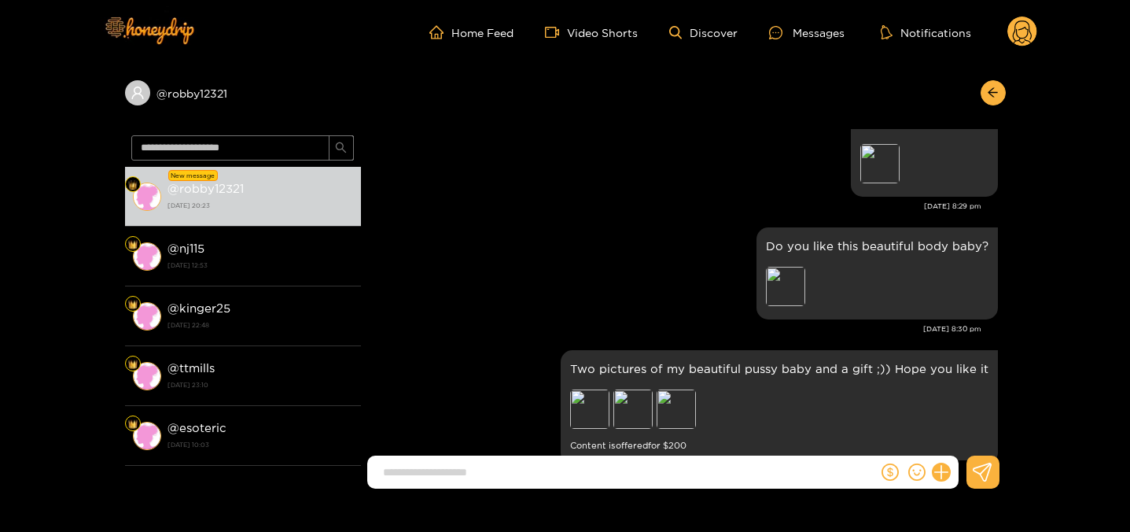
click at [1031, 40] on g at bounding box center [1023, 32] width 30 height 31
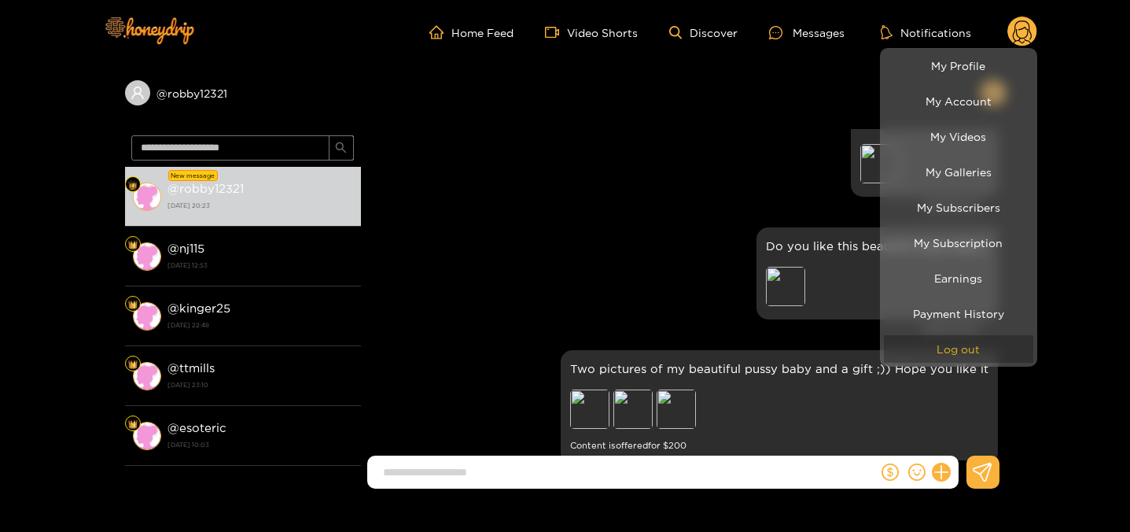
click at [955, 343] on button "Log out" at bounding box center [958, 349] width 149 height 28
